Goal: Check status: Check status

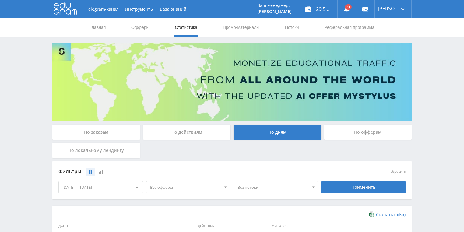
scroll to position [146, 0]
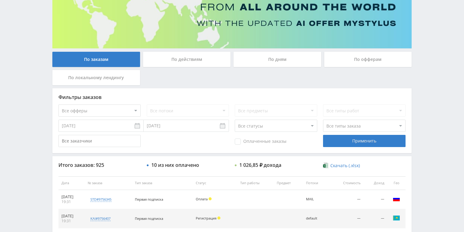
scroll to position [73, 0]
click at [179, 67] on div "По действиям" at bounding box center [187, 60] width 91 height 18
click at [183, 60] on div "По действиям" at bounding box center [187, 58] width 88 height 15
click at [0, 0] on input "По действиям" at bounding box center [0, 0] width 0 height 0
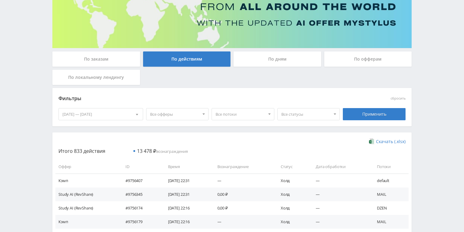
click at [255, 58] on div "По дням" at bounding box center [278, 58] width 88 height 15
click at [0, 0] on input "По дням" at bounding box center [0, 0] width 0 height 0
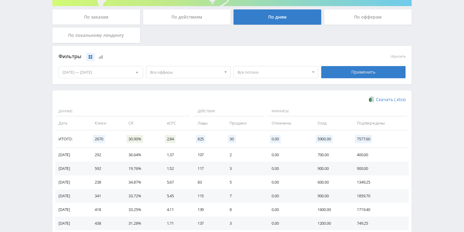
scroll to position [146, 0]
